Goal: Transaction & Acquisition: Purchase product/service

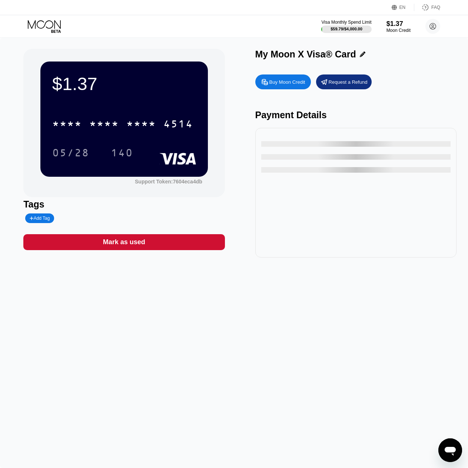
click at [275, 85] on div "Buy Moon Credit" at bounding box center [287, 82] width 36 height 6
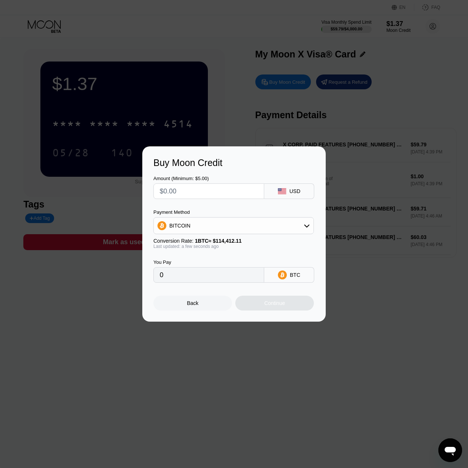
click at [293, 230] on div "BITCOIN" at bounding box center [234, 225] width 160 height 15
click at [228, 261] on div "USDT on TRON" at bounding box center [238, 262] width 140 height 6
type input "0.00"
click at [376, 296] on div "Buy Moon Credit Amount (Minimum: $5.00) USD Payment Method USDT on TRON Convers…" at bounding box center [234, 233] width 468 height 175
click at [233, 127] on div at bounding box center [236, 234] width 473 height 468
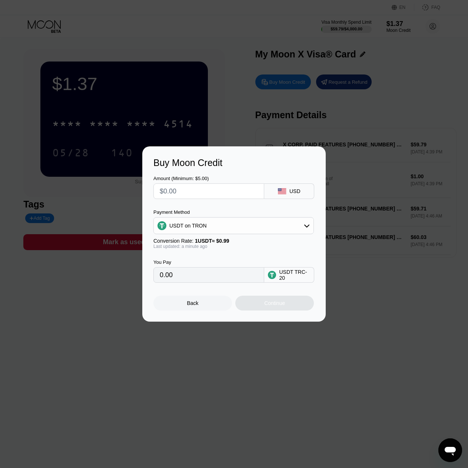
click at [195, 301] on div "Back" at bounding box center [192, 303] width 79 height 15
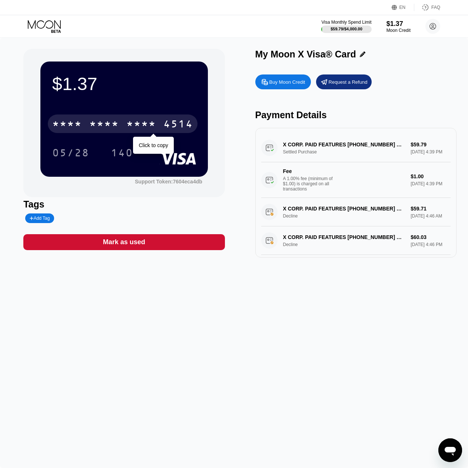
click at [183, 128] on div "4514" at bounding box center [178, 125] width 30 height 12
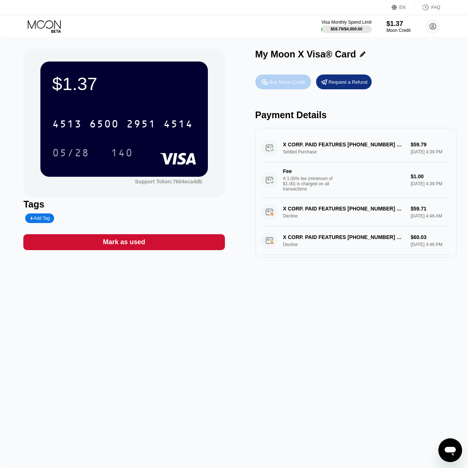
click at [278, 82] on div "Buy Moon Credit" at bounding box center [287, 82] width 36 height 6
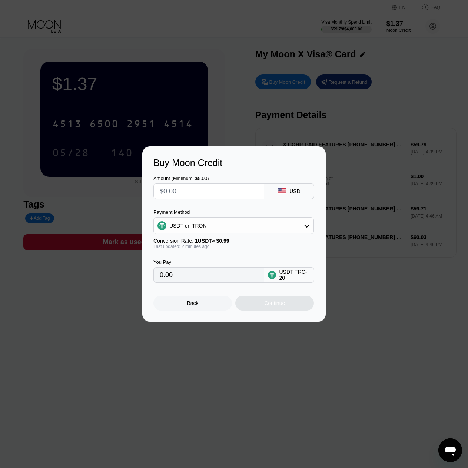
click at [183, 189] on input "text" at bounding box center [209, 191] width 98 height 15
type input "$8"
type input "8.08"
type input "$80"
type input "80.81"
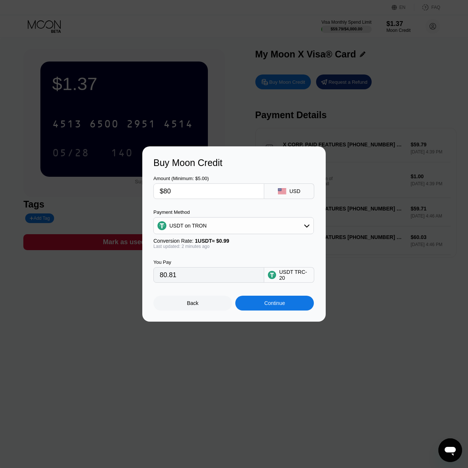
type input "$80"
click at [263, 306] on div "Continue" at bounding box center [274, 303] width 79 height 15
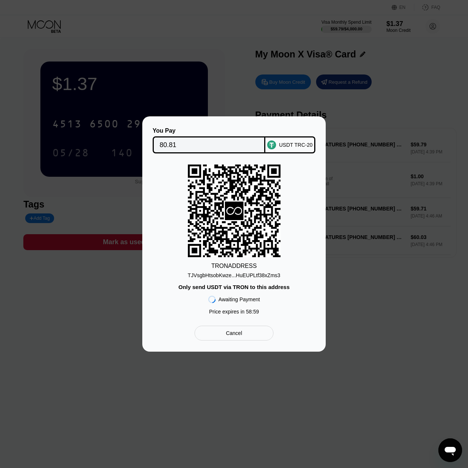
click at [264, 276] on div "TJVsgbHtsobKwze...HuEUPLtf38xZms3" at bounding box center [234, 275] width 93 height 6
click at [193, 269] on div "TJVsgbHtsobKwze...HuEUPLtf38xZms3" at bounding box center [234, 273] width 93 height 9
click at [182, 241] on div "TRON ADDRESS TJVsgbHtsobKwze...HuEUPLtf38xZms3 Only send USDT via TRON to this …" at bounding box center [233, 241] width 161 height 154
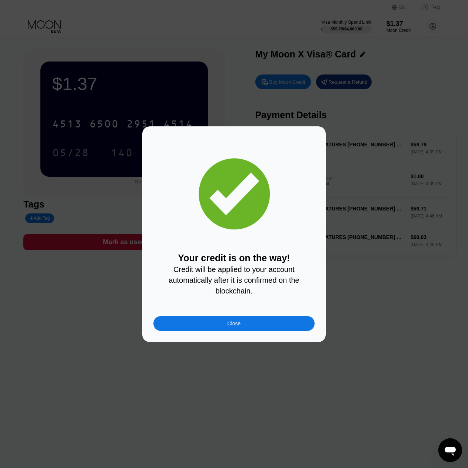
click at [193, 326] on div "Close" at bounding box center [233, 323] width 161 height 15
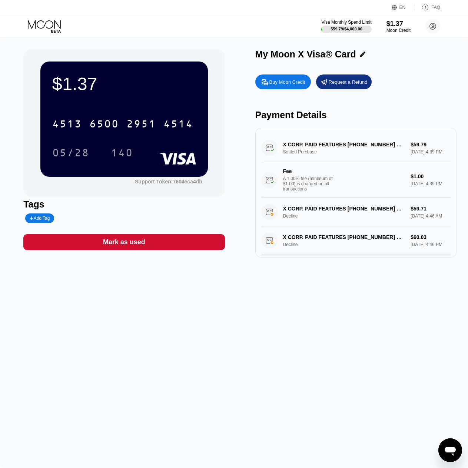
click at [208, 303] on div "$1.37 4513 6500 2951 4514 05/28 140 Support Token: 7604eca4db Tags Add Tag Mark…" at bounding box center [234, 253] width 468 height 430
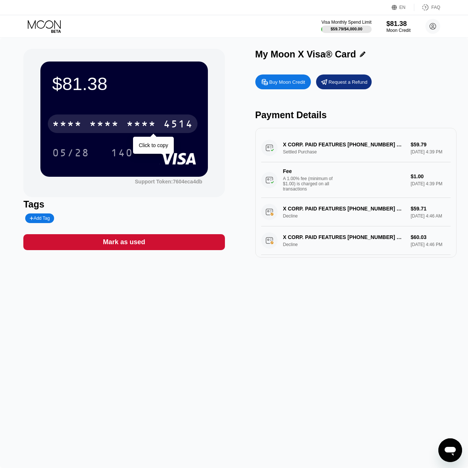
click at [163, 128] on div "* * * * * * * * * * * * 4514" at bounding box center [123, 123] width 150 height 19
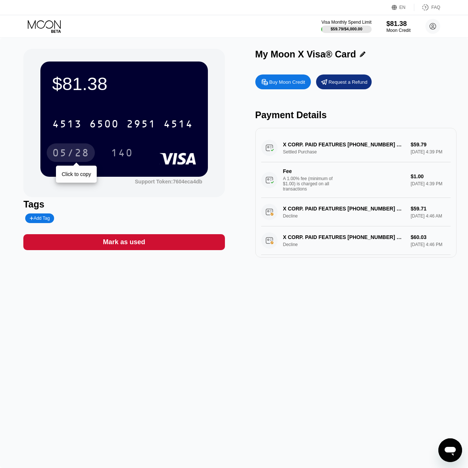
click at [80, 154] on div "05/28" at bounding box center [70, 154] width 37 height 12
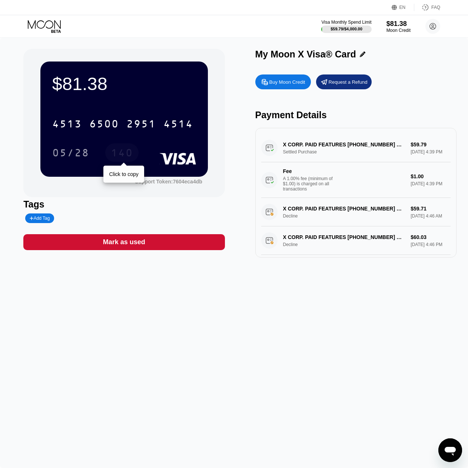
click at [126, 154] on div "140" at bounding box center [122, 154] width 22 height 12
click at [126, 103] on div "$81.38 4513 6500 2951 4514 05/28 140" at bounding box center [123, 118] width 167 height 115
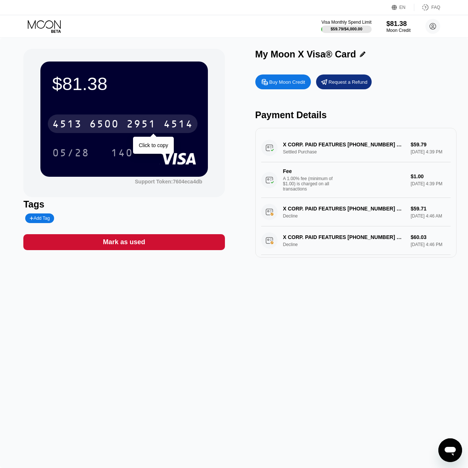
click at [149, 121] on div "2951" at bounding box center [141, 125] width 30 height 12
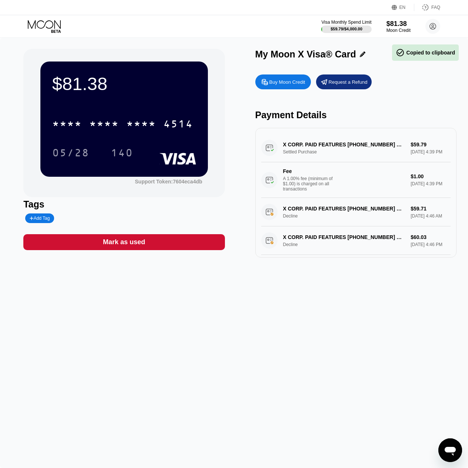
click at [153, 79] on div "$81.38" at bounding box center [124, 83] width 144 height 21
click at [172, 127] on div "4514" at bounding box center [178, 125] width 30 height 12
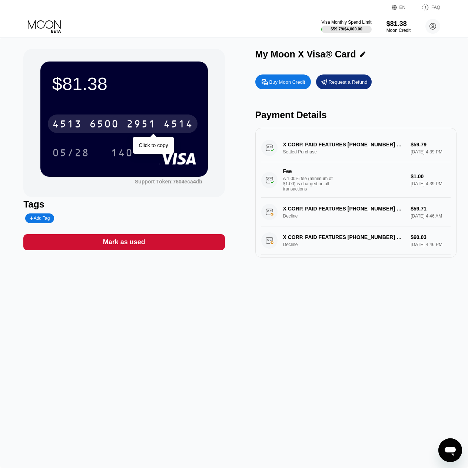
drag, startPoint x: 104, startPoint y: 126, endPoint x: 162, endPoint y: 103, distance: 62.5
click at [104, 126] on div "6500" at bounding box center [104, 125] width 30 height 12
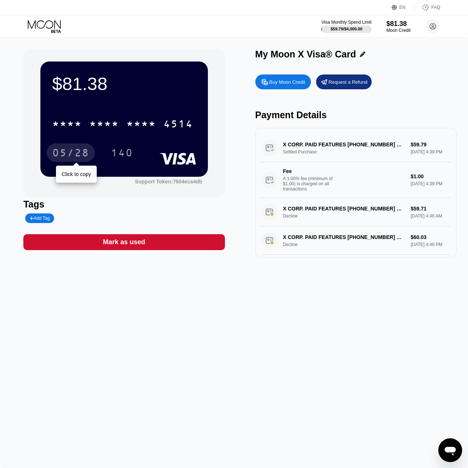
click at [74, 160] on div "05/28" at bounding box center [70, 154] width 37 height 12
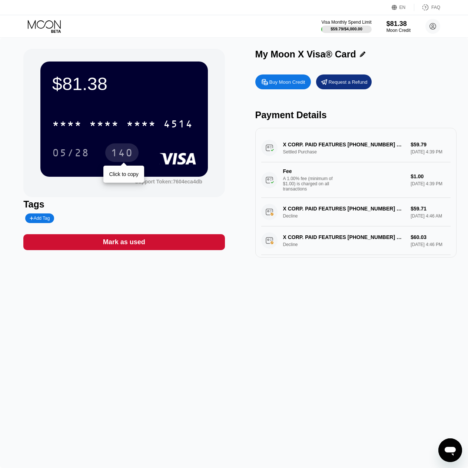
click at [129, 157] on div "140" at bounding box center [122, 154] width 22 height 12
drag, startPoint x: 151, startPoint y: 91, endPoint x: 154, endPoint y: 80, distance: 10.8
click at [154, 80] on div "$81.38" at bounding box center [124, 83] width 144 height 21
click at [433, 24] on circle at bounding box center [432, 26] width 15 height 15
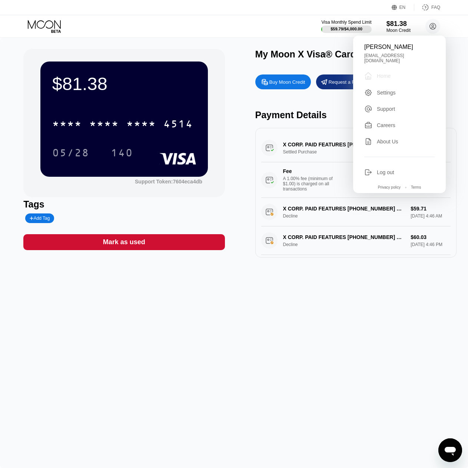
click at [388, 73] on div "Home" at bounding box center [384, 76] width 14 height 6
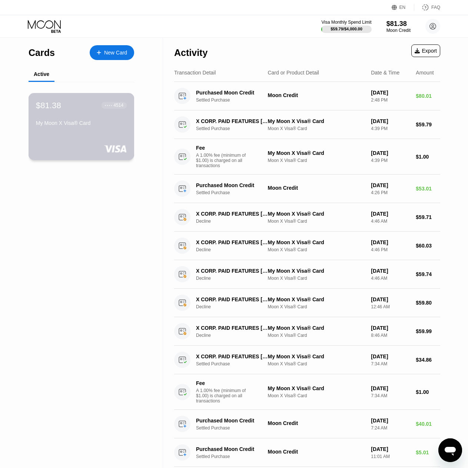
click at [62, 134] on div "$81.38 ● ● ● ● 4514 My Moon X Visa® Card" at bounding box center [82, 126] width 106 height 67
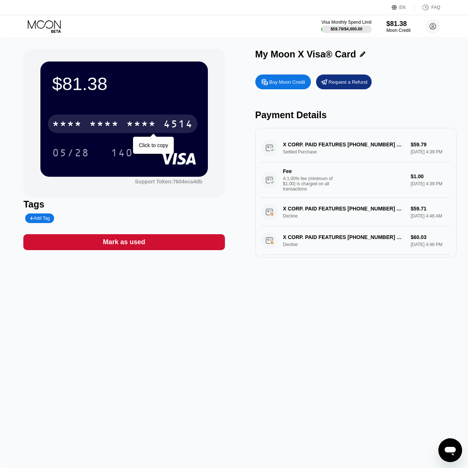
click at [131, 126] on div "* * * *" at bounding box center [141, 125] width 30 height 12
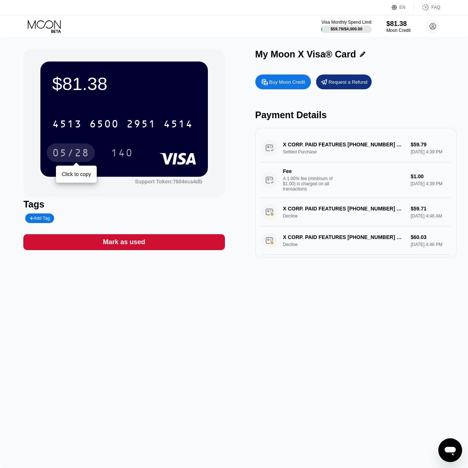
click at [81, 153] on div "05/28" at bounding box center [70, 154] width 37 height 12
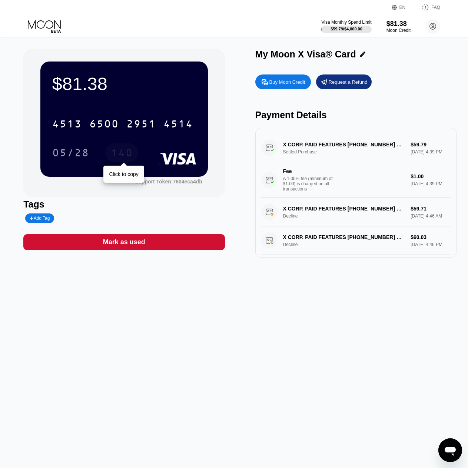
click at [131, 154] on div "140" at bounding box center [122, 154] width 22 height 12
drag, startPoint x: 111, startPoint y: 97, endPoint x: 145, endPoint y: 84, distance: 36.3
click at [145, 84] on div "$81.38" at bounding box center [124, 83] width 144 height 21
click at [362, 56] on icon at bounding box center [363, 54] width 6 height 6
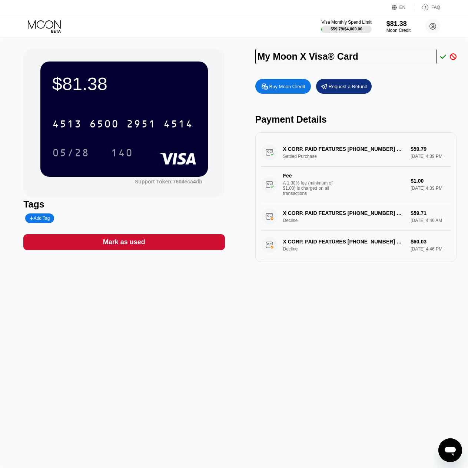
click at [443, 59] on icon at bounding box center [443, 56] width 6 height 7
click at [413, 85] on div "Buy Moon Credit Request a Refund" at bounding box center [355, 86] width 201 height 15
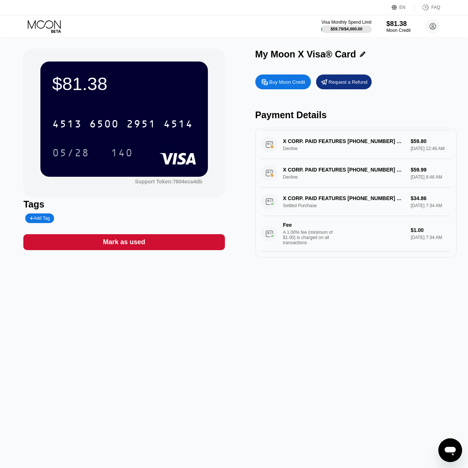
scroll to position [196, 0]
click at [170, 184] on div "Support Token: 7604eca4db" at bounding box center [168, 182] width 67 height 6
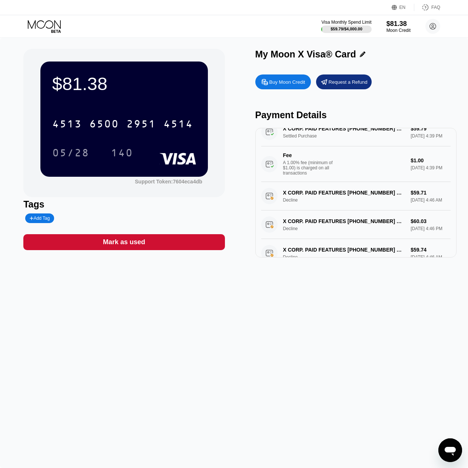
scroll to position [37, 0]
